Goal: Task Accomplishment & Management: Use online tool/utility

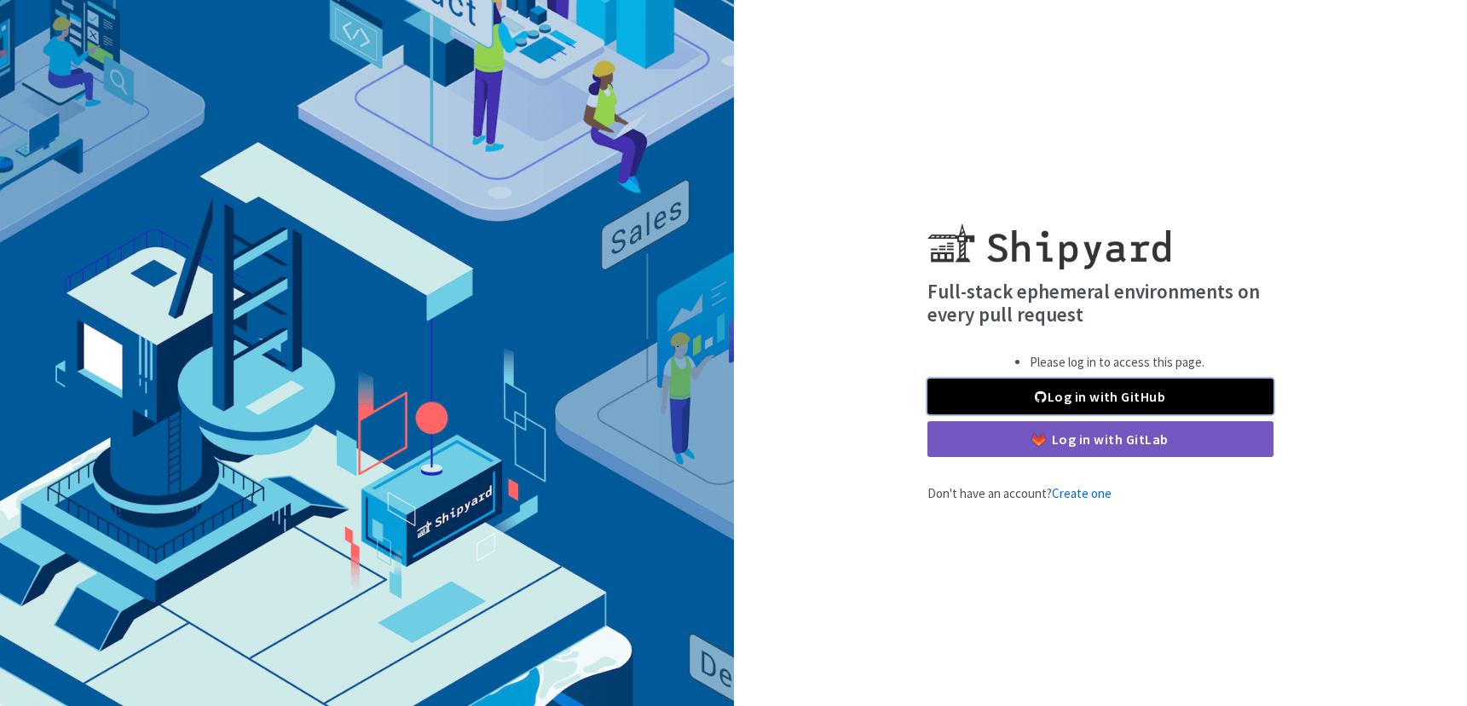
click at [1159, 406] on link "Log in with GitHub" at bounding box center [1101, 397] width 346 height 36
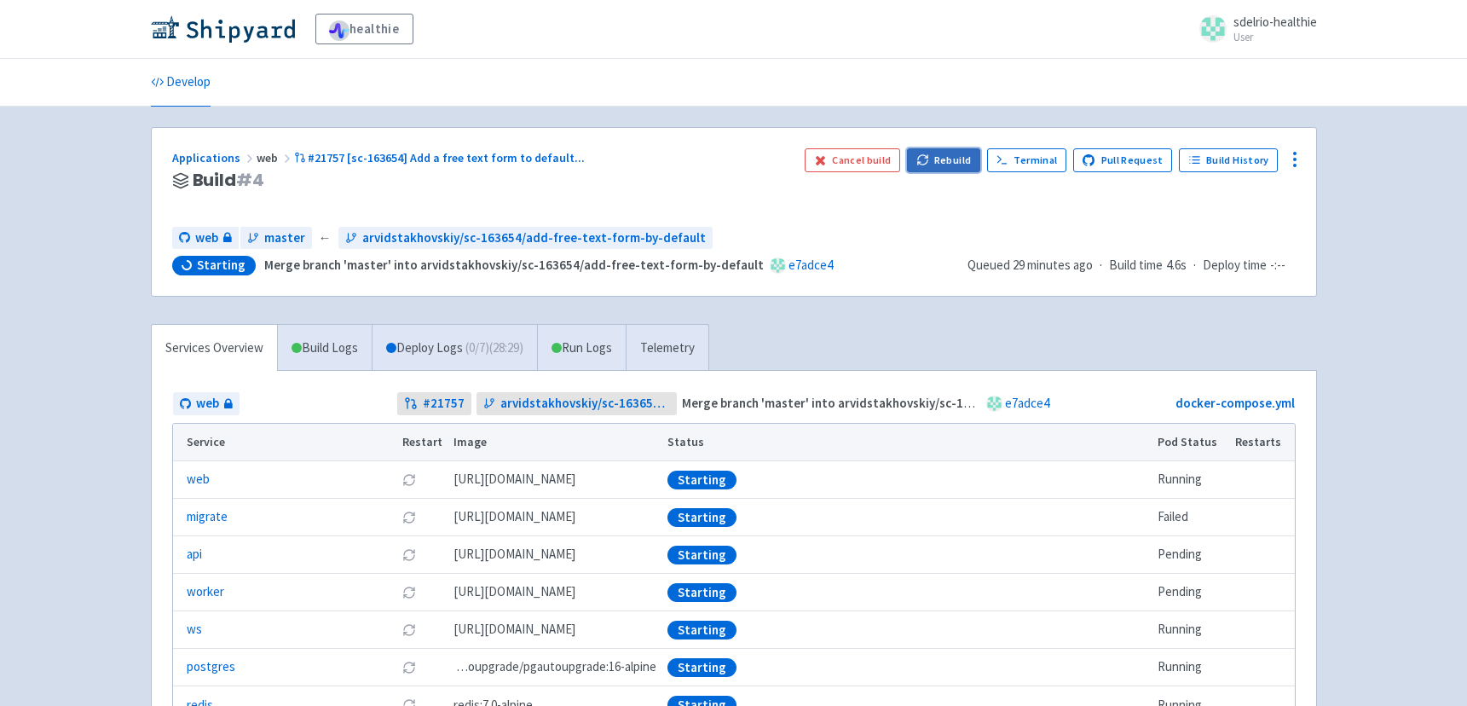
click at [959, 163] on button "Rebuild" at bounding box center [943, 160] width 73 height 24
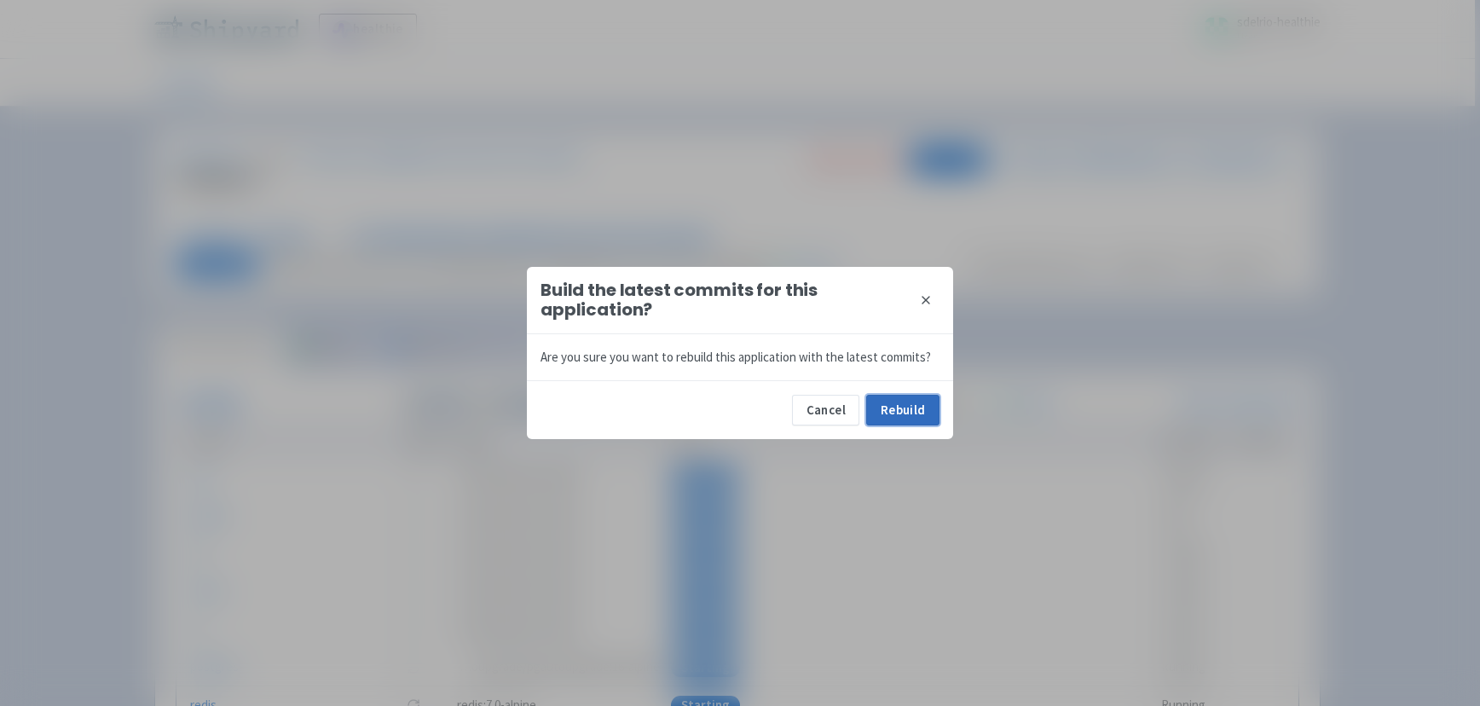
click at [922, 414] on button "Rebuild" at bounding box center [902, 410] width 73 height 31
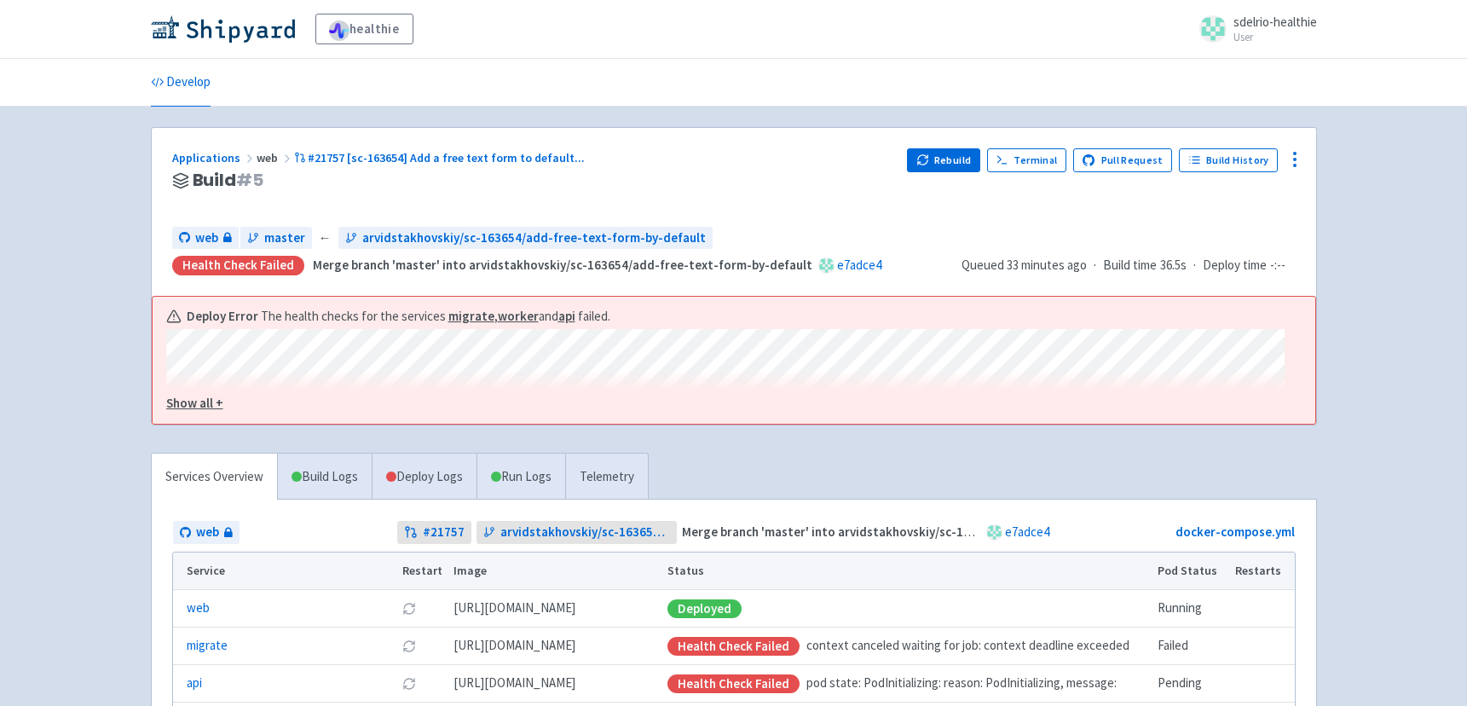
click at [206, 407] on u "Show all +" at bounding box center [194, 403] width 57 height 16
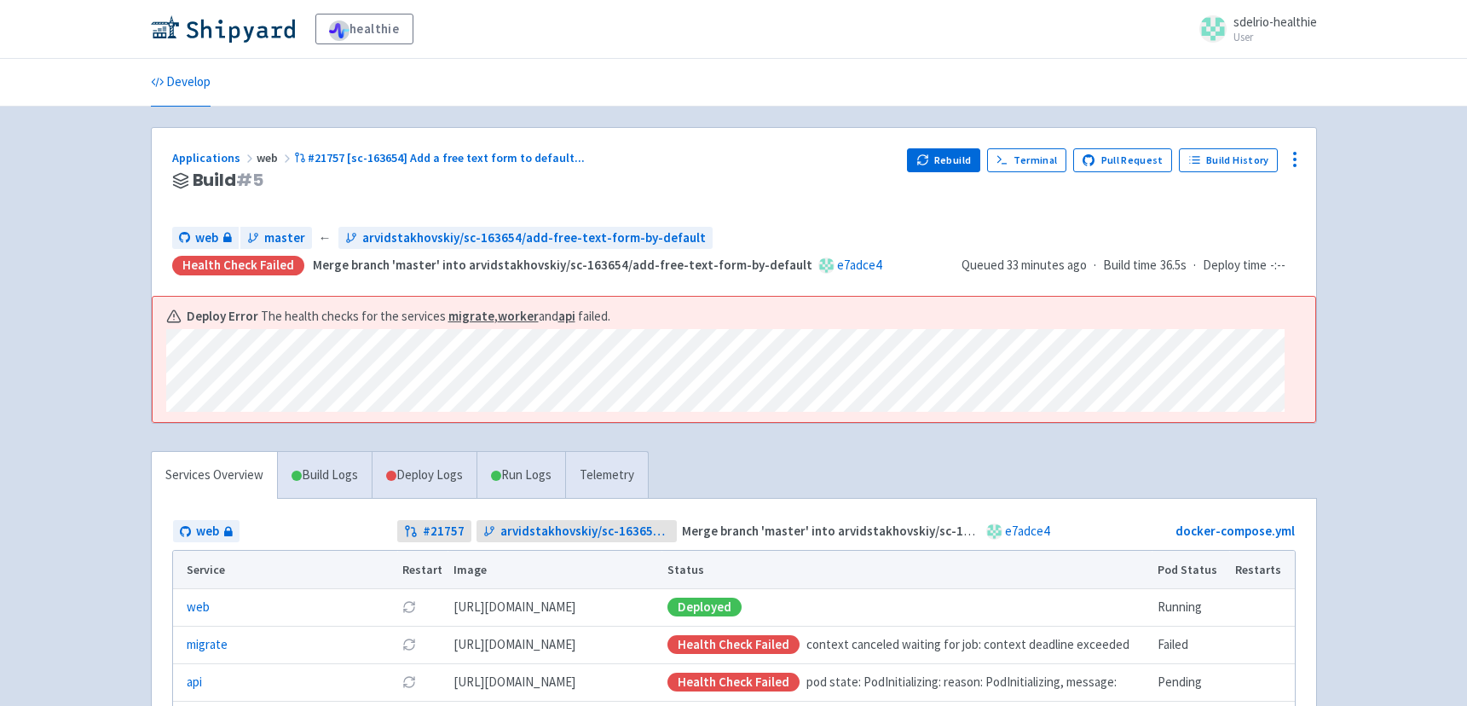
click at [94, 495] on div "healthie sdelrio-healthie User Profile Sign out Develop" at bounding box center [733, 467] width 1467 height 934
